Goal: Information Seeking & Learning: Learn about a topic

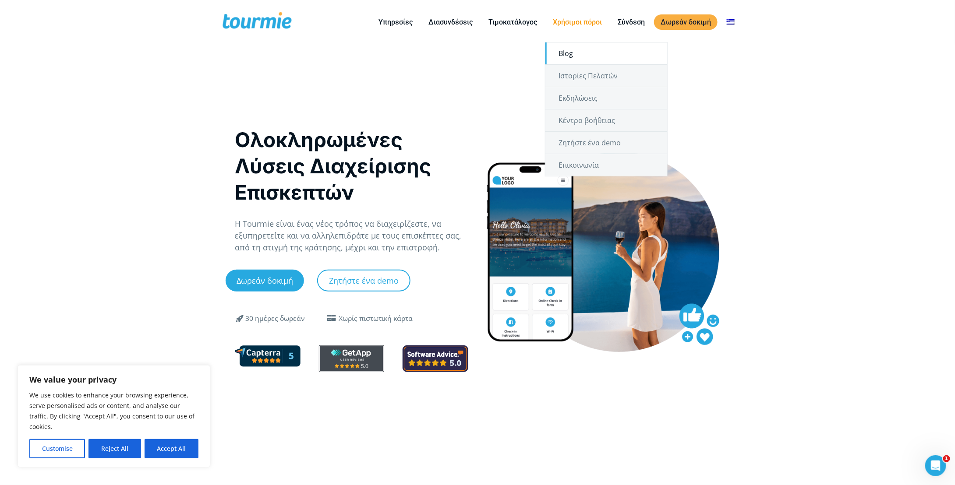
click at [571, 52] on link "Blog" at bounding box center [606, 53] width 122 height 22
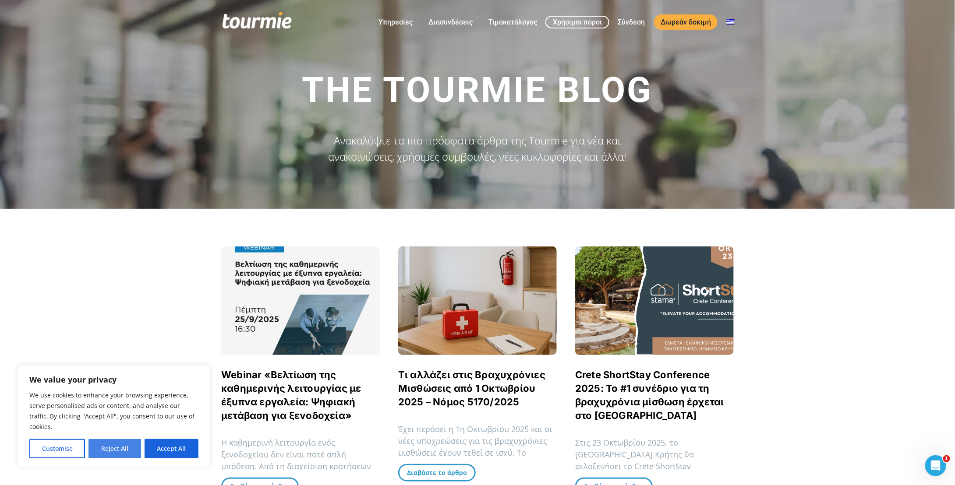
click at [111, 452] on button "Reject All" at bounding box center [114, 448] width 52 height 19
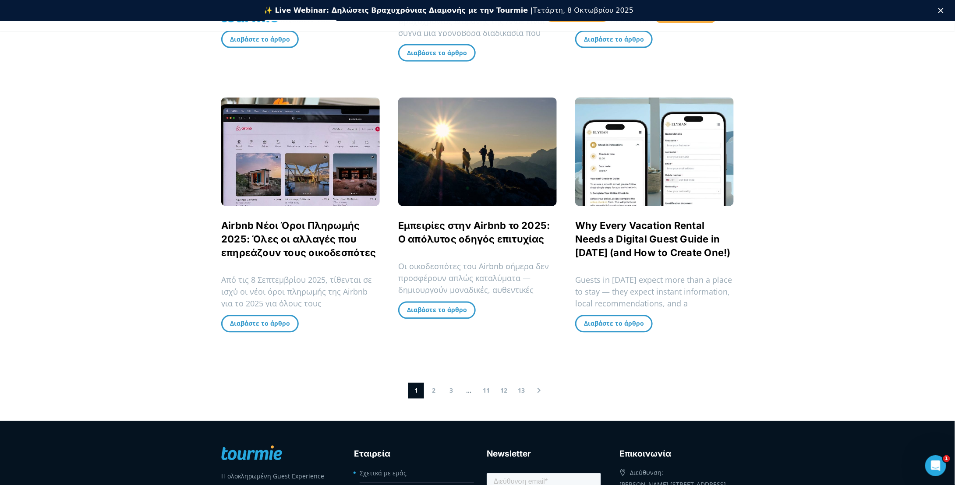
scroll to position [742, 0]
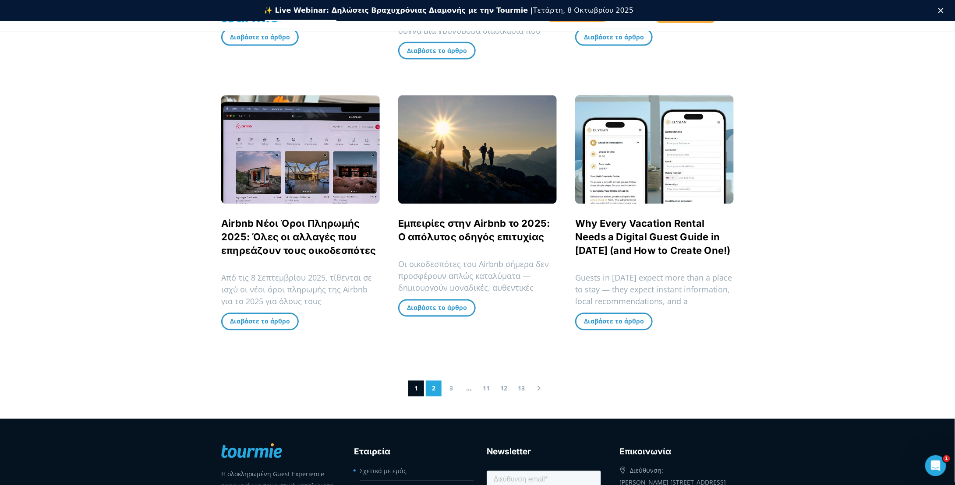
click at [435, 383] on link "2" at bounding box center [434, 389] width 16 height 16
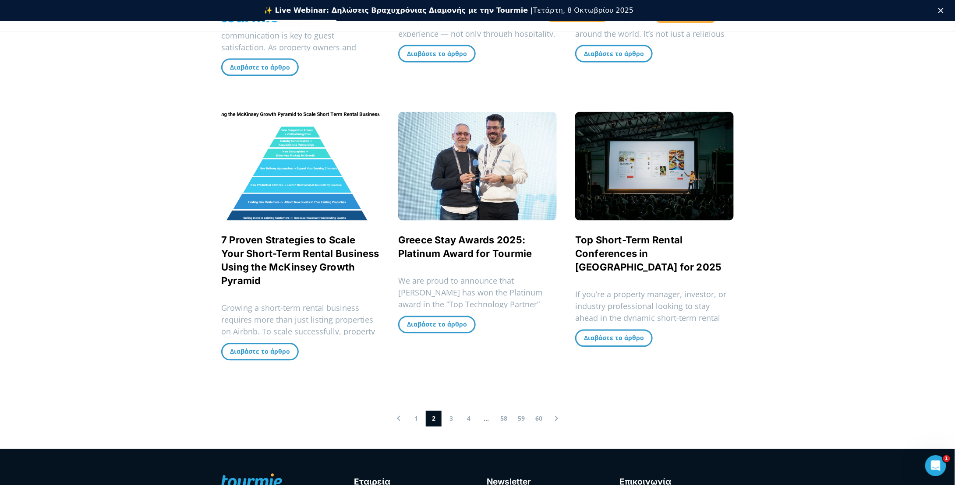
scroll to position [714, 0]
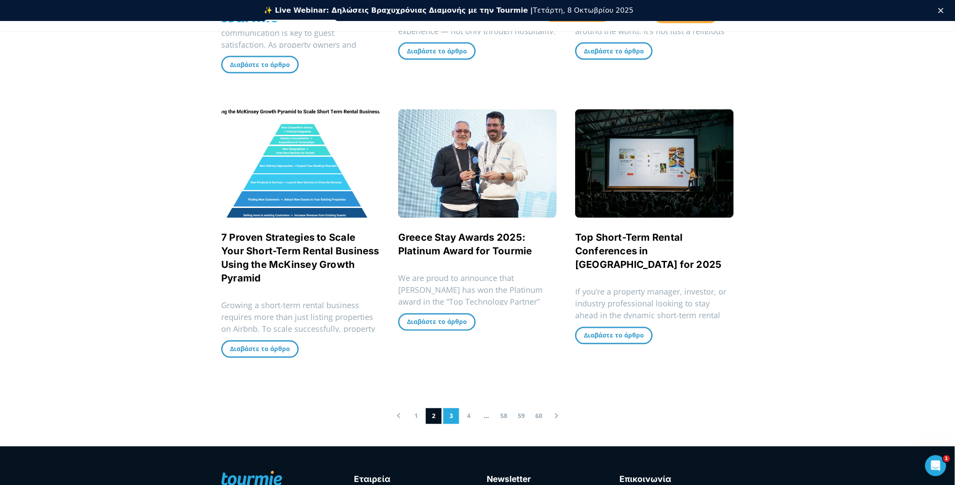
click at [450, 418] on link "3" at bounding box center [451, 417] width 16 height 16
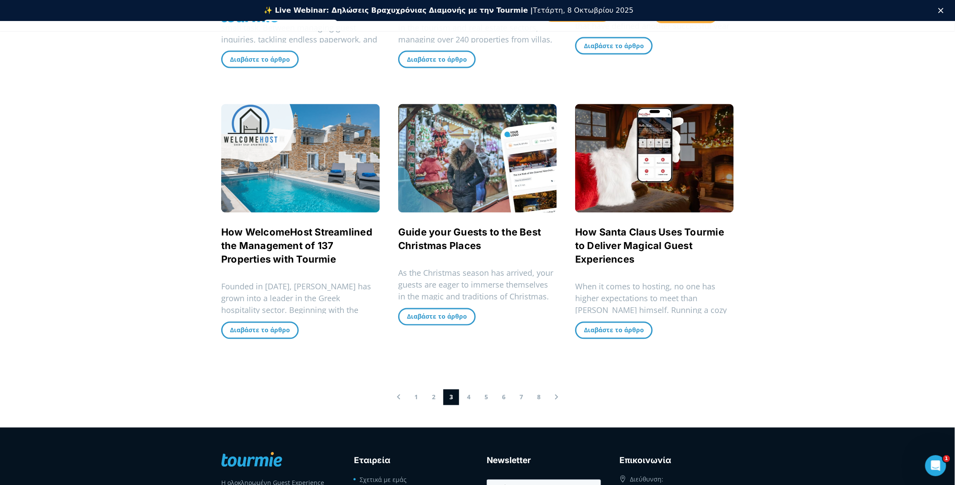
scroll to position [724, 0]
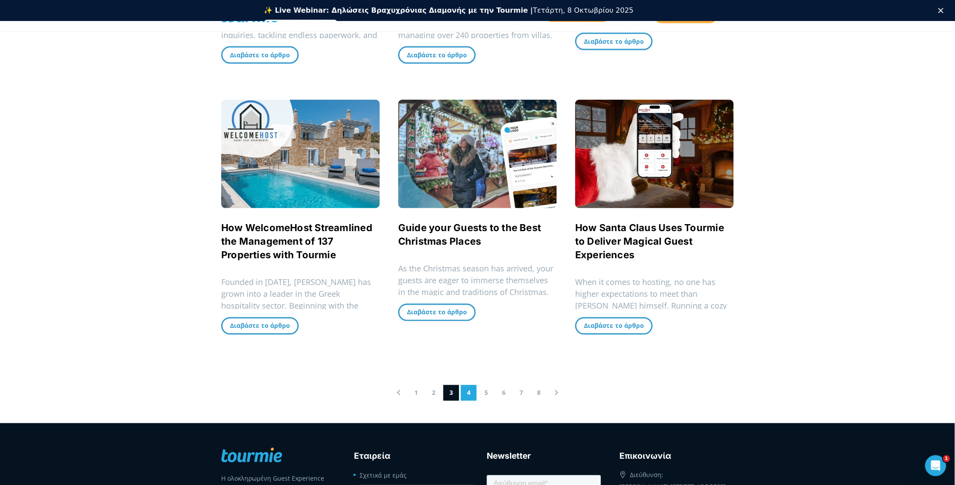
click at [465, 385] on link "4" at bounding box center [469, 393] width 16 height 16
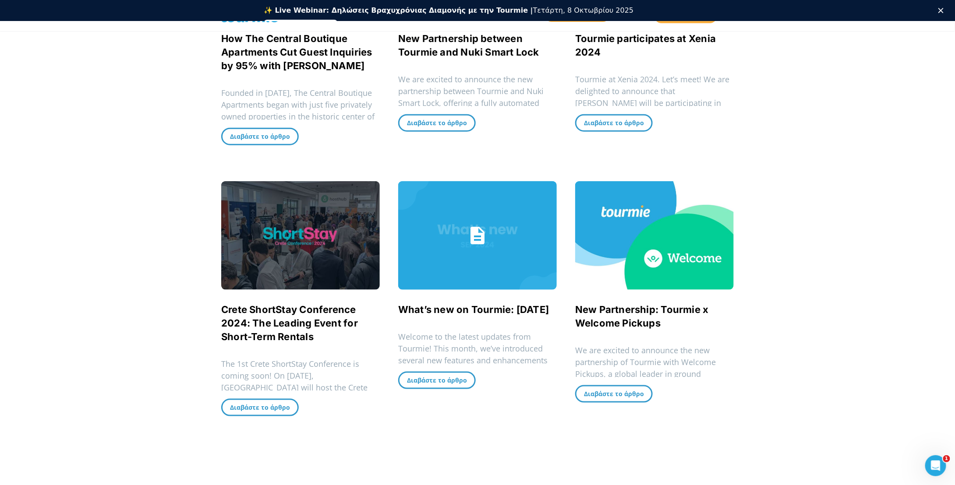
scroll to position [360, 0]
